Goal: Information Seeking & Learning: Learn about a topic

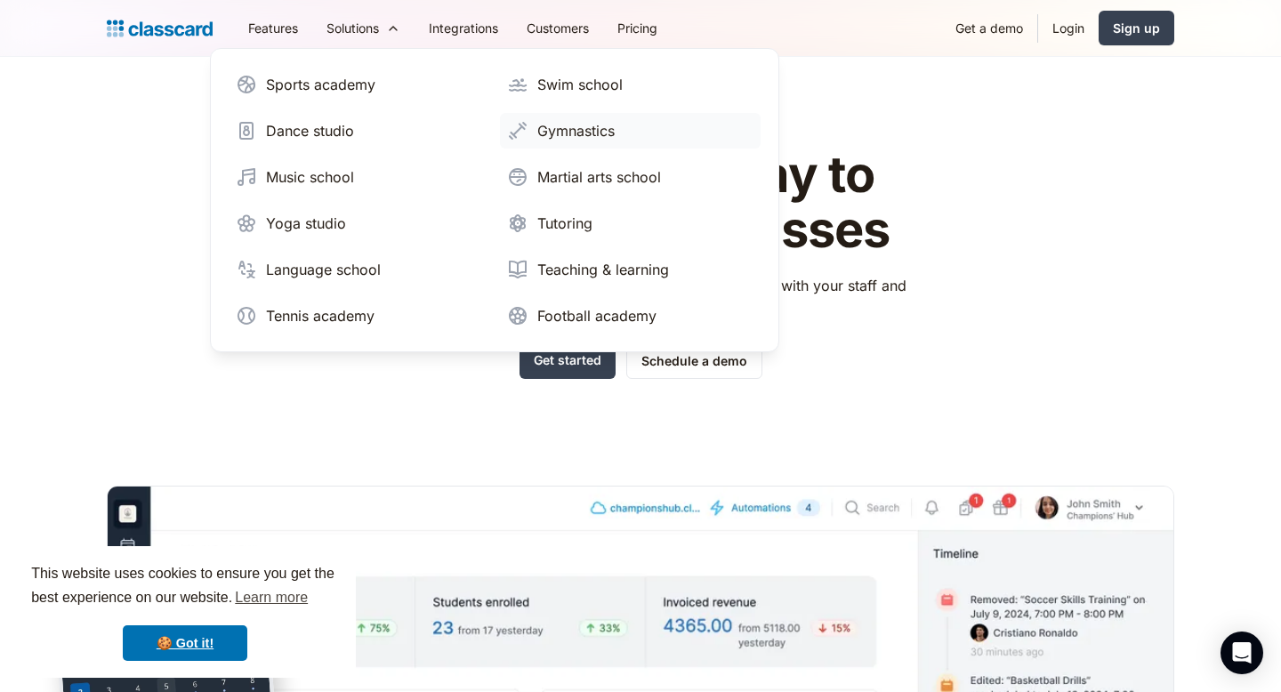
click at [532, 131] on link "Gymnastics" at bounding box center [630, 131] width 261 height 36
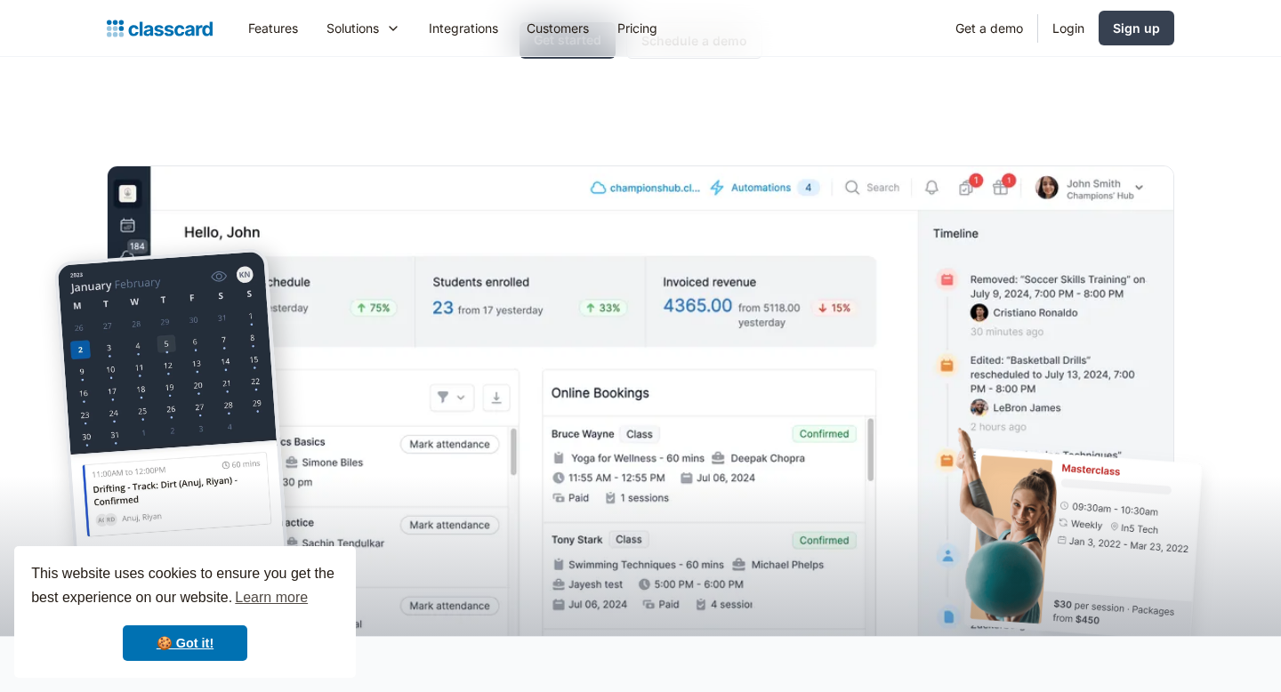
scroll to position [427, 0]
